Goal: Check status: Check status

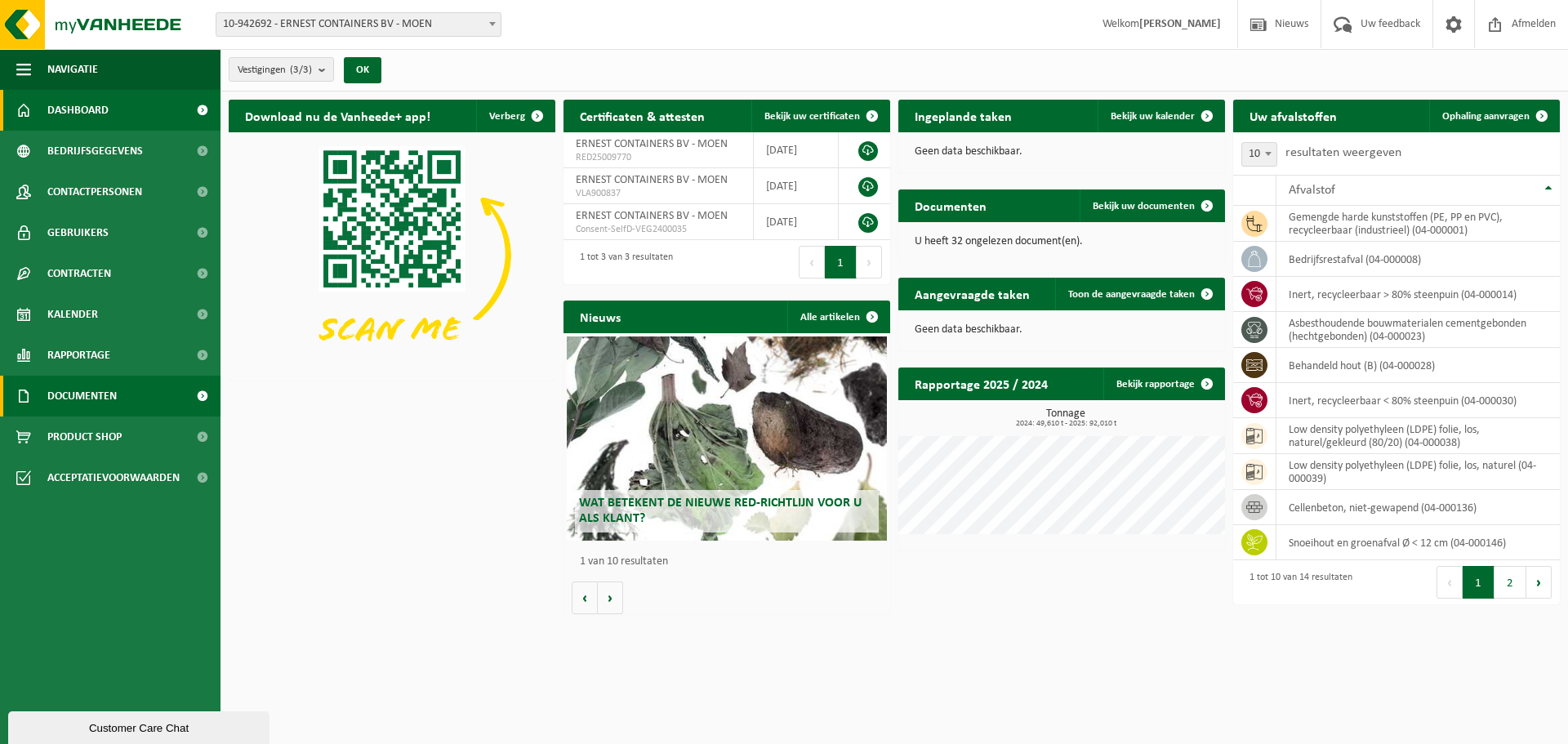
click at [115, 385] on span "Documenten" at bounding box center [81, 396] width 69 height 41
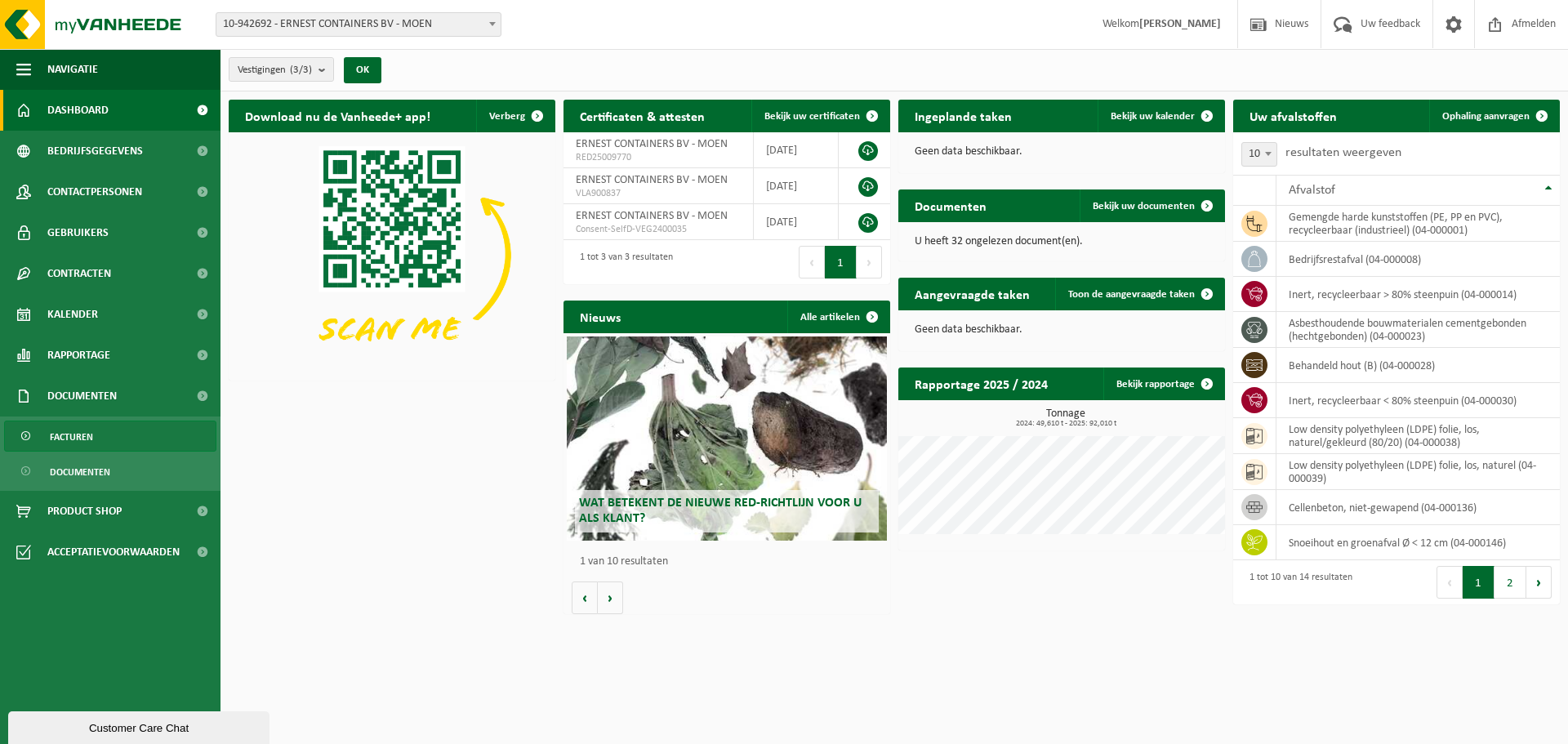
click at [110, 432] on link "Facturen" at bounding box center [110, 436] width 212 height 31
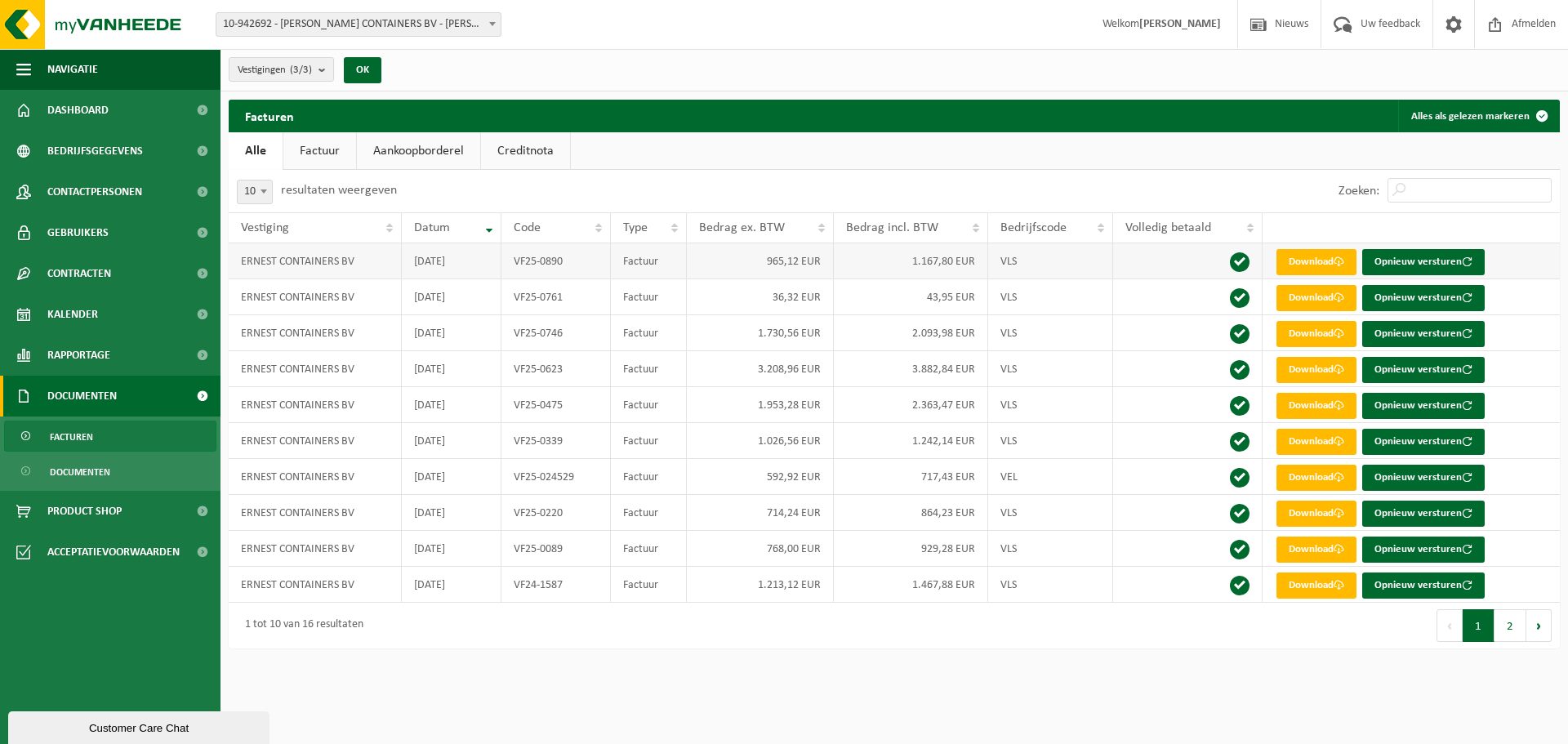
click at [378, 270] on td "ERNEST CONTAINERS BV" at bounding box center [315, 261] width 173 height 36
click at [1514, 632] on button "2" at bounding box center [1511, 626] width 32 height 33
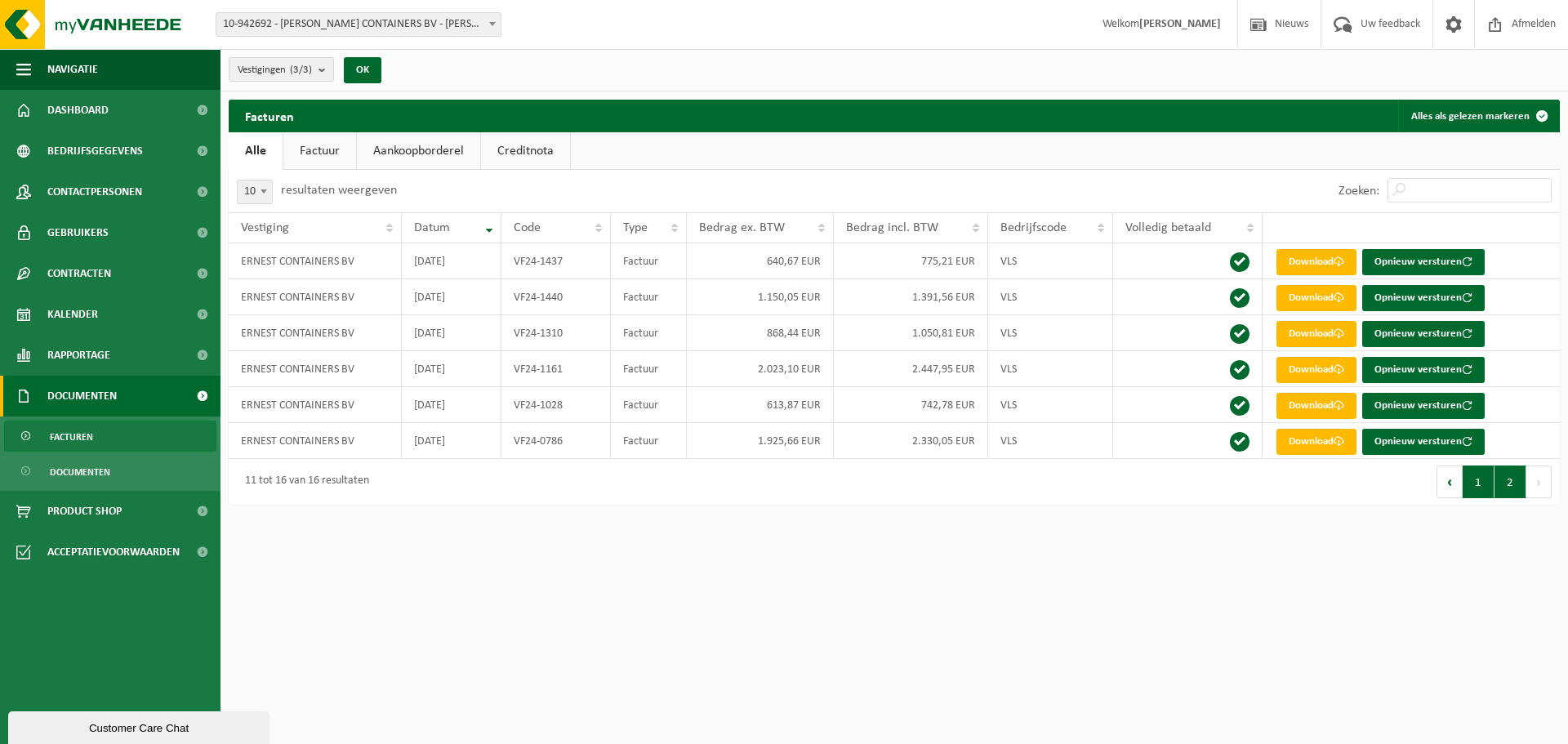
click at [1482, 485] on button "1" at bounding box center [1478, 482] width 32 height 33
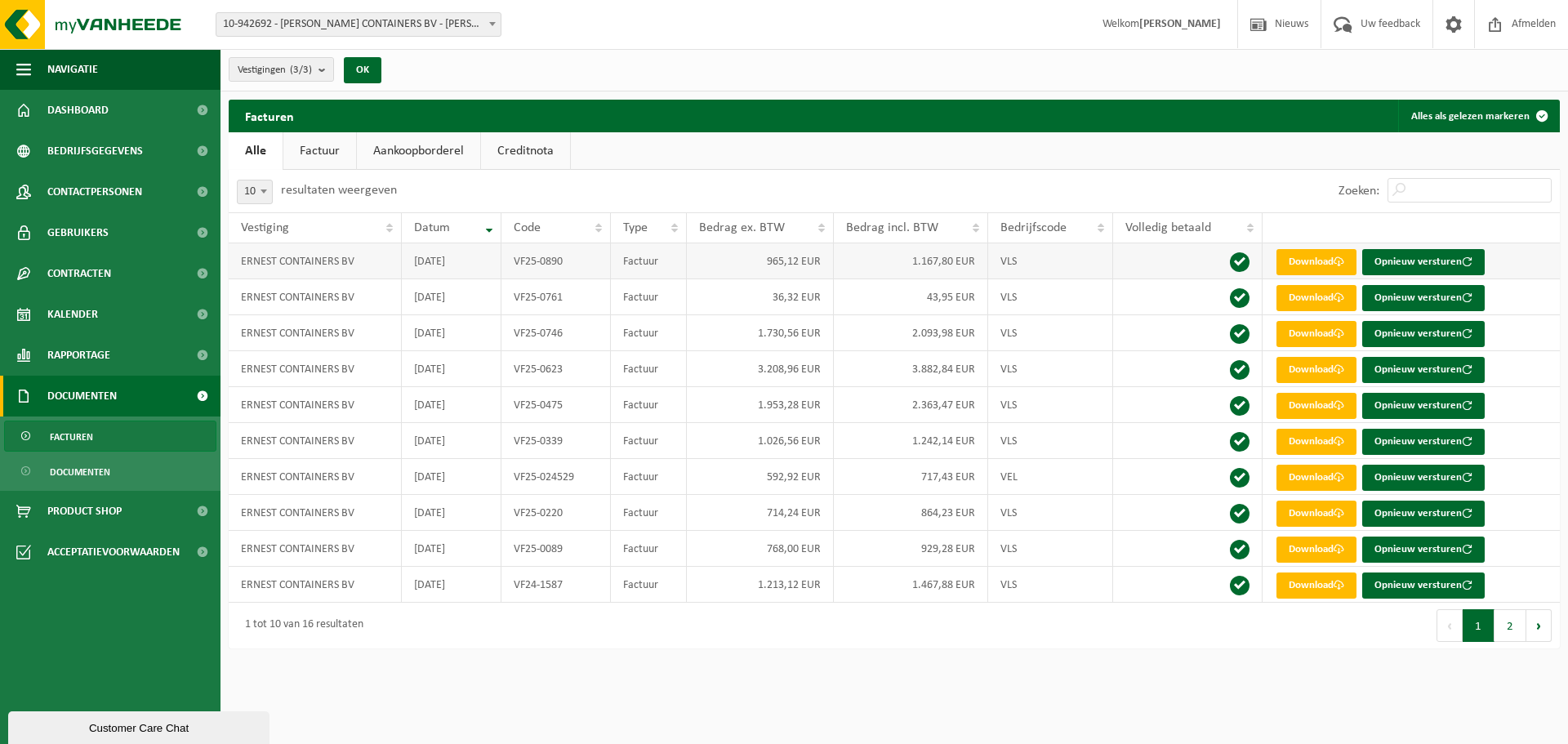
click at [1463, 610] on button "1" at bounding box center [1478, 626] width 32 height 33
